Goal: Information Seeking & Learning: Learn about a topic

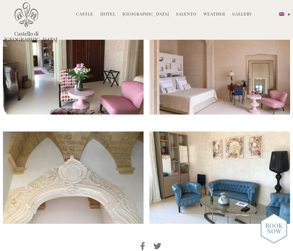
scroll to position [1052, 0]
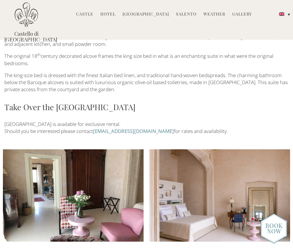
click at [89, 13] on link "Castle" at bounding box center [84, 14] width 17 height 7
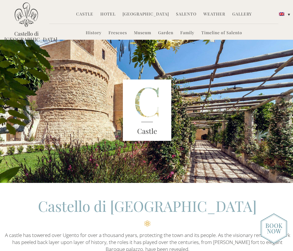
click at [216, 33] on link "Timeline of Salento" at bounding box center [222, 33] width 41 height 7
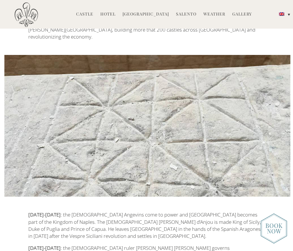
scroll to position [522, 0]
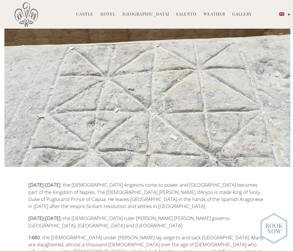
click at [114, 14] on link "Hotel" at bounding box center [108, 14] width 15 height 7
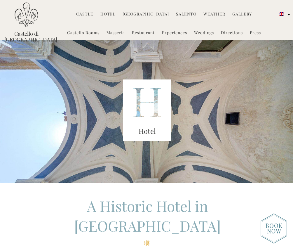
click at [202, 36] on li "Weddings" at bounding box center [204, 33] width 26 height 13
click at [200, 32] on link "Weddings" at bounding box center [204, 33] width 20 height 7
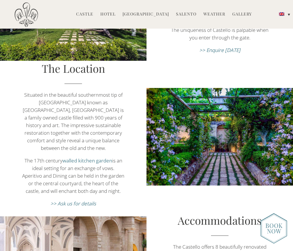
scroll to position [153, 0]
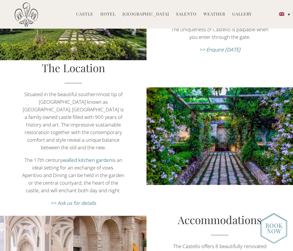
click at [82, 200] on em ">> Ask us for details" at bounding box center [74, 203] width 46 height 7
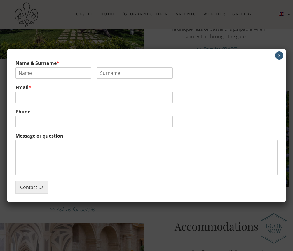
click at [282, 53] on button "×" at bounding box center [280, 55] width 8 height 8
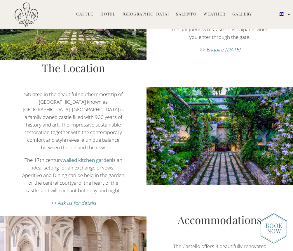
click at [217, 46] on em ">> Enquire [DATE]" at bounding box center [220, 49] width 41 height 7
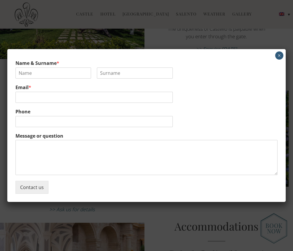
click at [280, 55] on button "×" at bounding box center [280, 55] width 8 height 8
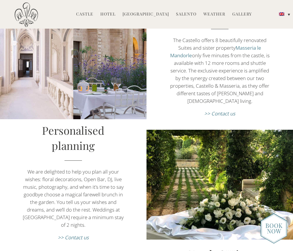
scroll to position [360, 0]
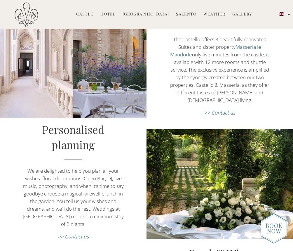
click at [228, 109] on em ">> Contact us" at bounding box center [220, 112] width 31 height 7
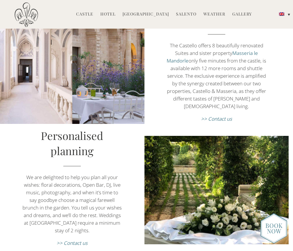
click at [221, 115] on em ">> Contact us" at bounding box center [216, 118] width 31 height 7
click at [76, 240] on em ">> Contact us" at bounding box center [72, 243] width 31 height 7
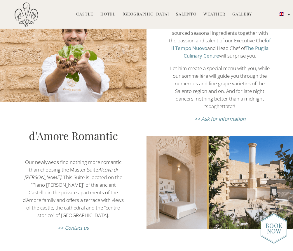
scroll to position [639, 0]
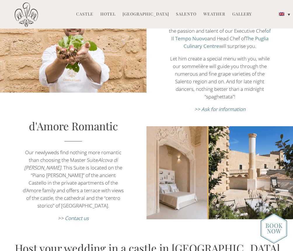
click at [80, 215] on em ">> Contact us" at bounding box center [73, 218] width 31 height 7
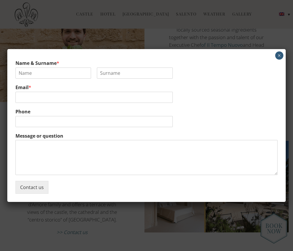
click at [279, 56] on button "×" at bounding box center [280, 55] width 8 height 8
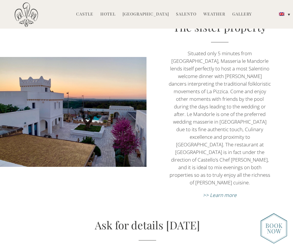
scroll to position [1958, 0]
click at [226, 191] on em ">> Learn more" at bounding box center [220, 194] width 34 height 7
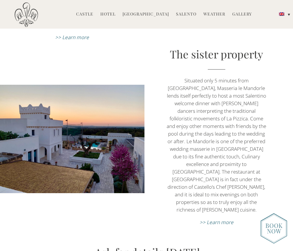
click at [213, 219] on em ">> Learn more" at bounding box center [217, 222] width 34 height 7
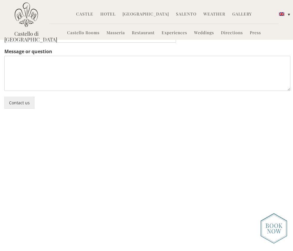
scroll to position [853, 0]
